Goal: Register for event/course

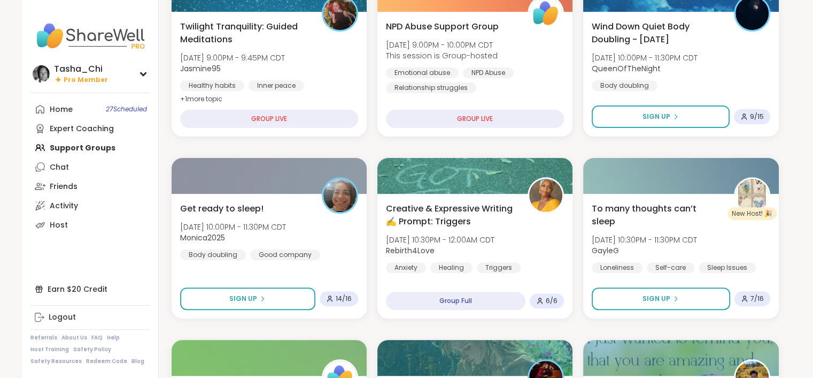
scroll to position [374, 0]
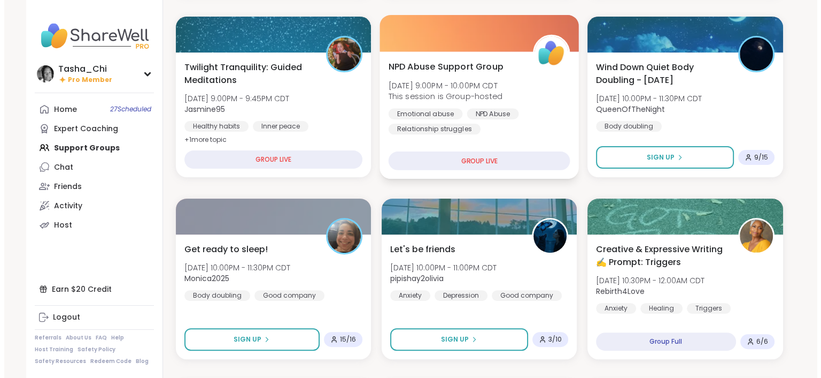
scroll to position [332, 0]
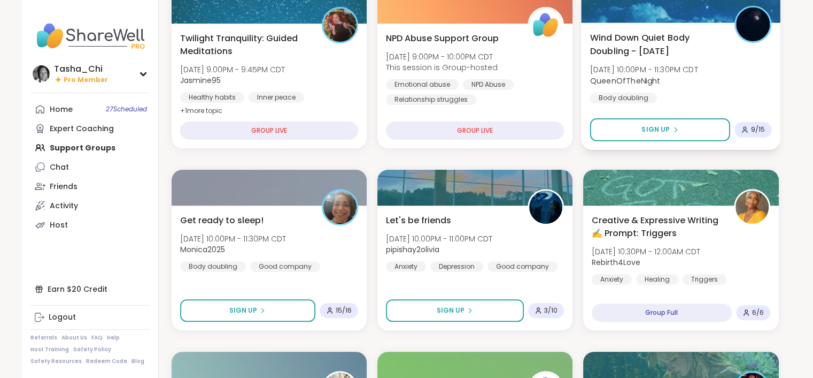
click at [678, 47] on span "Wind Down Quiet Body Doubling - [DATE]" at bounding box center [656, 44] width 133 height 26
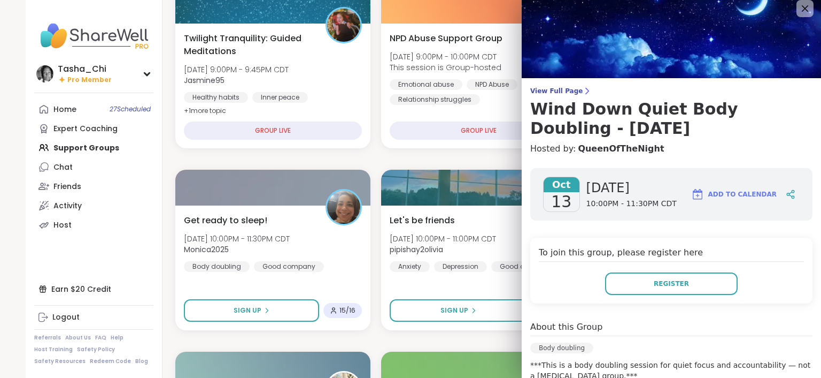
scroll to position [0, 0]
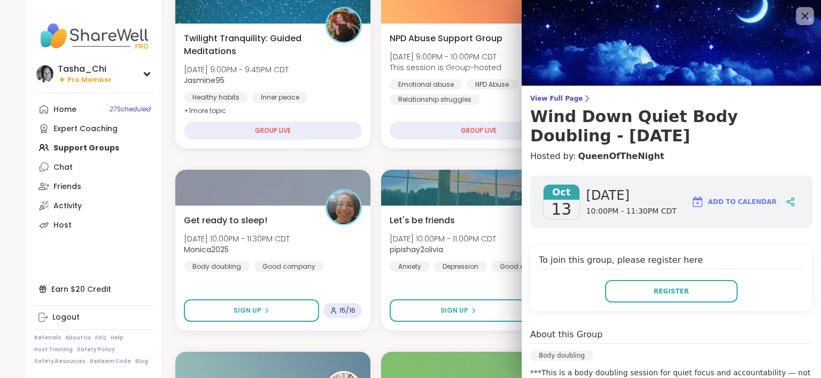
click at [798, 19] on icon at bounding box center [804, 15] width 13 height 13
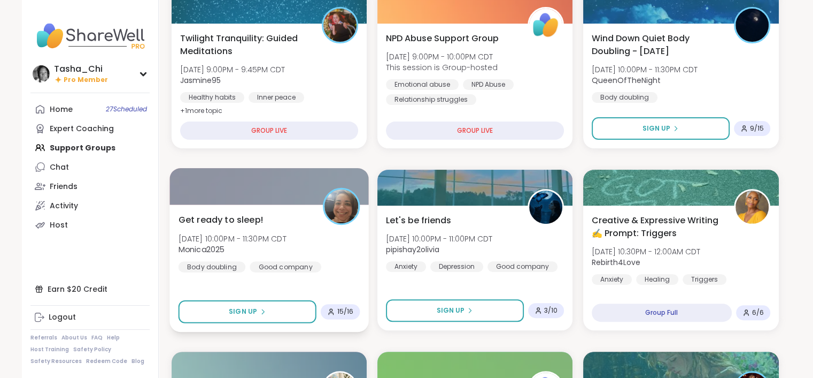
click at [355, 211] on img at bounding box center [342, 206] width 34 height 34
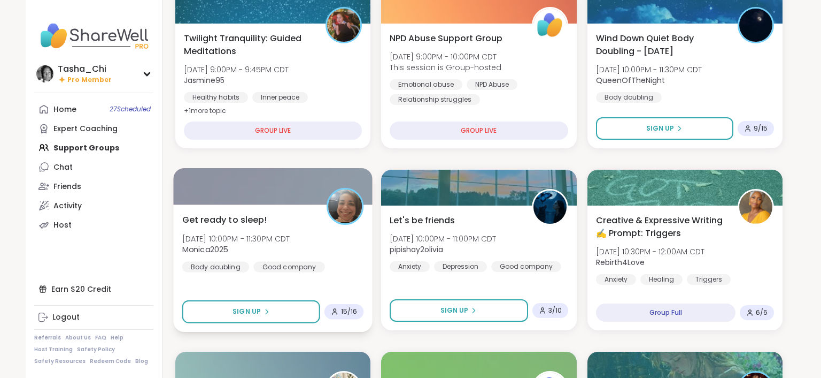
click at [341, 242] on div "Get ready to sleep! [DATE] 10:00PM - 11:30PM CDT Monica2025 Body doubling Good …" at bounding box center [273, 242] width 182 height 59
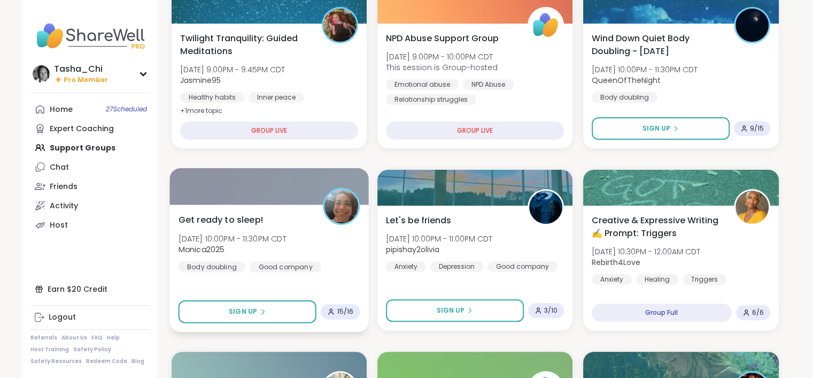
click at [286, 245] on span "Monica2025" at bounding box center [232, 249] width 108 height 11
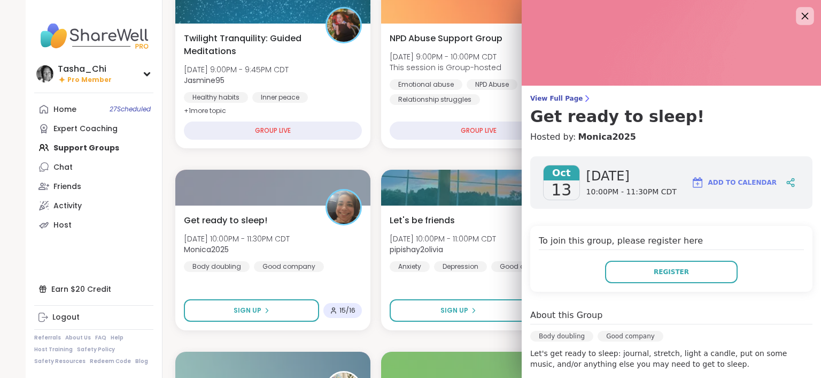
click at [798, 20] on icon at bounding box center [804, 15] width 13 height 13
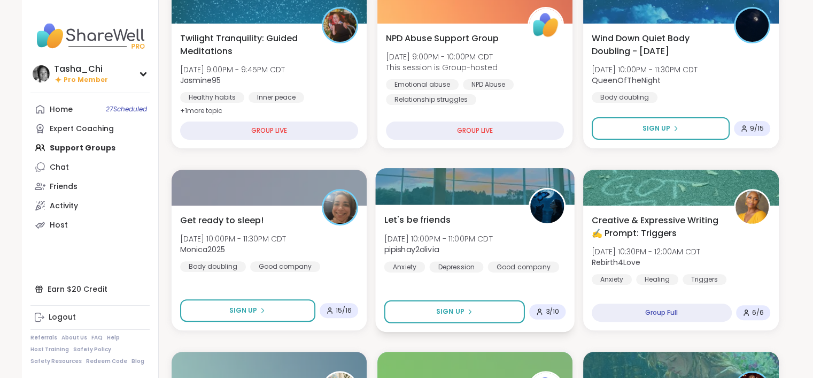
click at [506, 220] on div "Let's be friends [DATE] 10:00PM - 11:00PM CDT pipishay2olivia Anxiety [MEDICAL_…" at bounding box center [475, 242] width 182 height 59
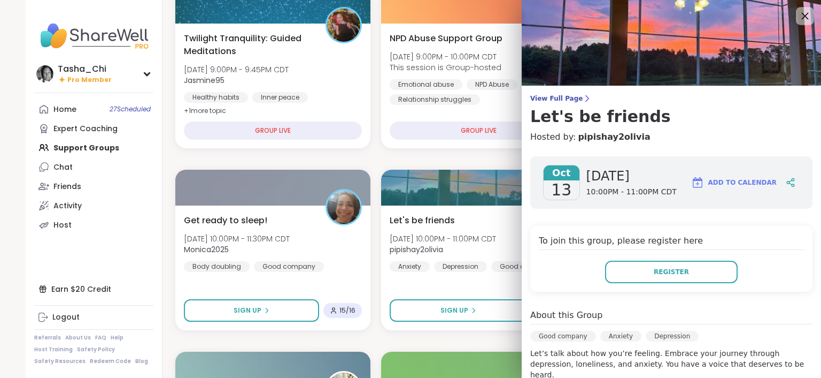
click at [802, 15] on icon at bounding box center [805, 16] width 7 height 7
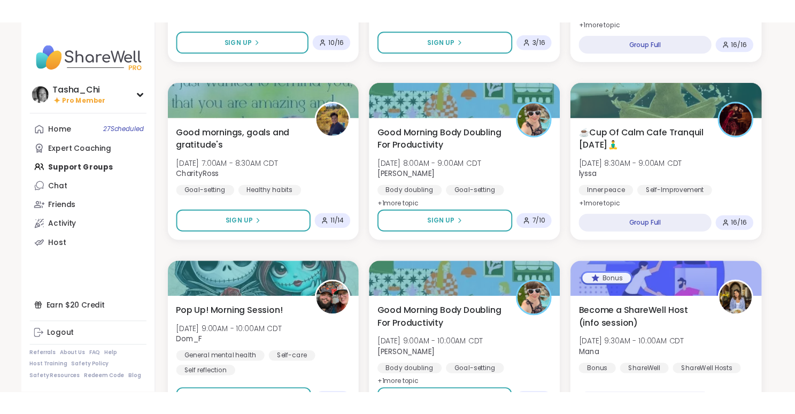
scroll to position [813, 0]
